Goal: Information Seeking & Learning: Check status

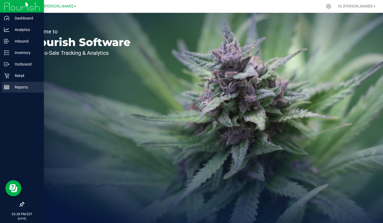
click at [18, 85] on p "Reports" at bounding box center [25, 87] width 32 height 6
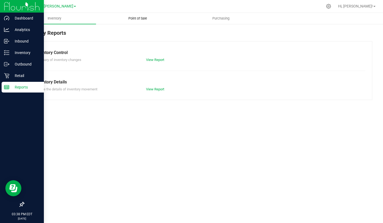
click at [133, 20] on span "Point of Sale" at bounding box center [137, 18] width 33 height 5
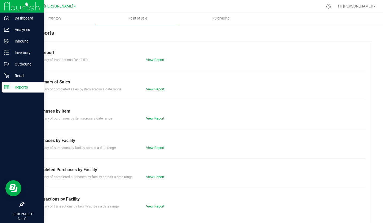
click at [155, 88] on link "View Report" at bounding box center [155, 89] width 18 height 4
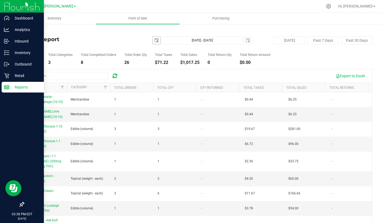
click at [154, 39] on span "select" at bounding box center [156, 40] width 4 height 4
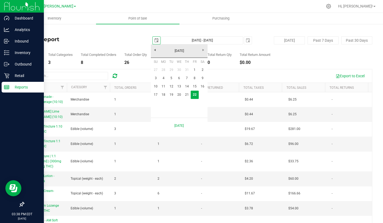
scroll to position [0, 13]
click at [193, 68] on link "1" at bounding box center [195, 70] width 8 height 8
type input "[DATE]"
type input "[DATE] - [DATE]"
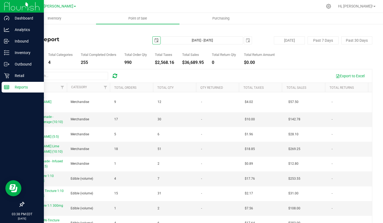
click at [65, 8] on link "GA4 - [PERSON_NAME]" at bounding box center [54, 5] width 43 height 5
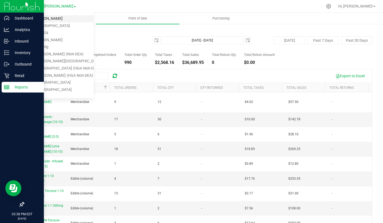
click at [52, 18] on link "GA1 - [PERSON_NAME]" at bounding box center [55, 18] width 78 height 7
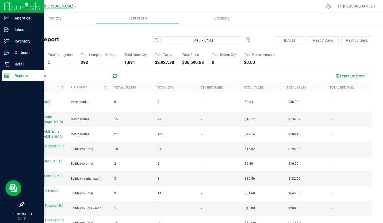
click at [67, 6] on span "GA1 - [PERSON_NAME]" at bounding box center [53, 6] width 40 height 5
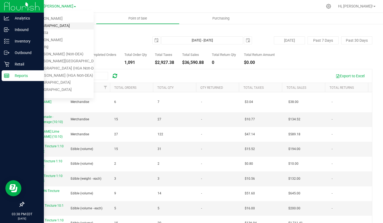
click at [51, 25] on link "GA2 - [GEOGRAPHIC_DATA]" at bounding box center [55, 25] width 78 height 7
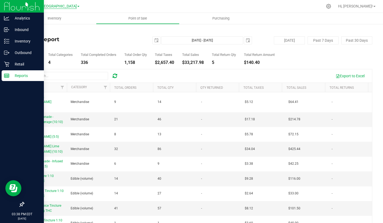
click at [65, 7] on span "GA2 - [GEOGRAPHIC_DATA]" at bounding box center [53, 6] width 47 height 5
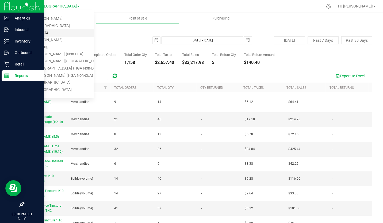
click at [45, 32] on link "GA3 - Marietta" at bounding box center [55, 32] width 78 height 7
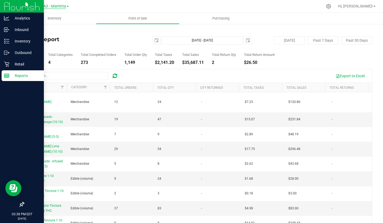
click at [59, 7] on span "GA3 - Marietta" at bounding box center [53, 6] width 25 height 5
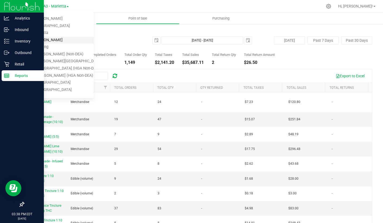
click at [46, 39] on link "GA4 - [PERSON_NAME]" at bounding box center [55, 40] width 78 height 7
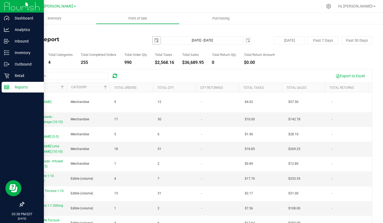
click at [155, 41] on span "select" at bounding box center [156, 40] width 4 height 4
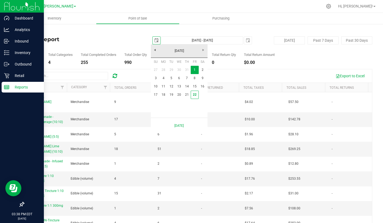
scroll to position [0, 13]
click at [156, 93] on link "17" at bounding box center [156, 95] width 8 height 8
type input "[DATE]"
type input "[DATE] - [DATE]"
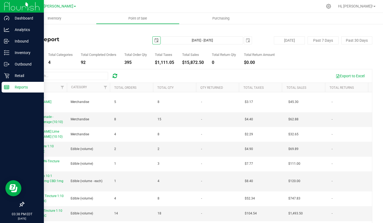
click at [14, 5] on img at bounding box center [22, 6] width 36 height 13
